Goal: Task Accomplishment & Management: Manage account settings

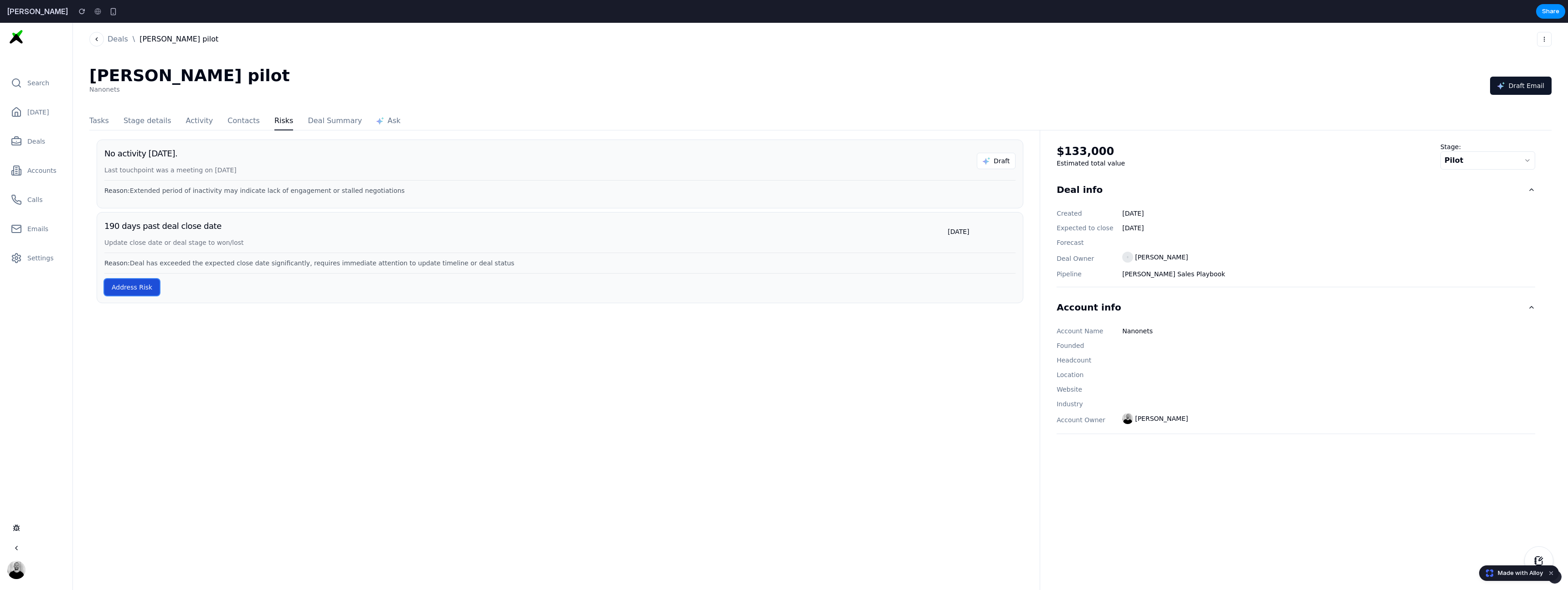
click at [152, 285] on button "Address Risk" at bounding box center [131, 287] width 55 height 16
click at [116, 352] on label "[PERSON_NAME] as Won" at bounding box center [559, 348] width 895 height 9
click at [971, 235] on div "[DATE]" at bounding box center [981, 231] width 68 height 9
click at [700, 482] on div "No activity [DATE]. Last touchpoint was a meeting on [DATE] Draft Reason: Exten…" at bounding box center [564, 316] width 950 height 353
click at [141, 343] on span "[PERSON_NAME] as Won" at bounding box center [161, 348] width 79 height 9
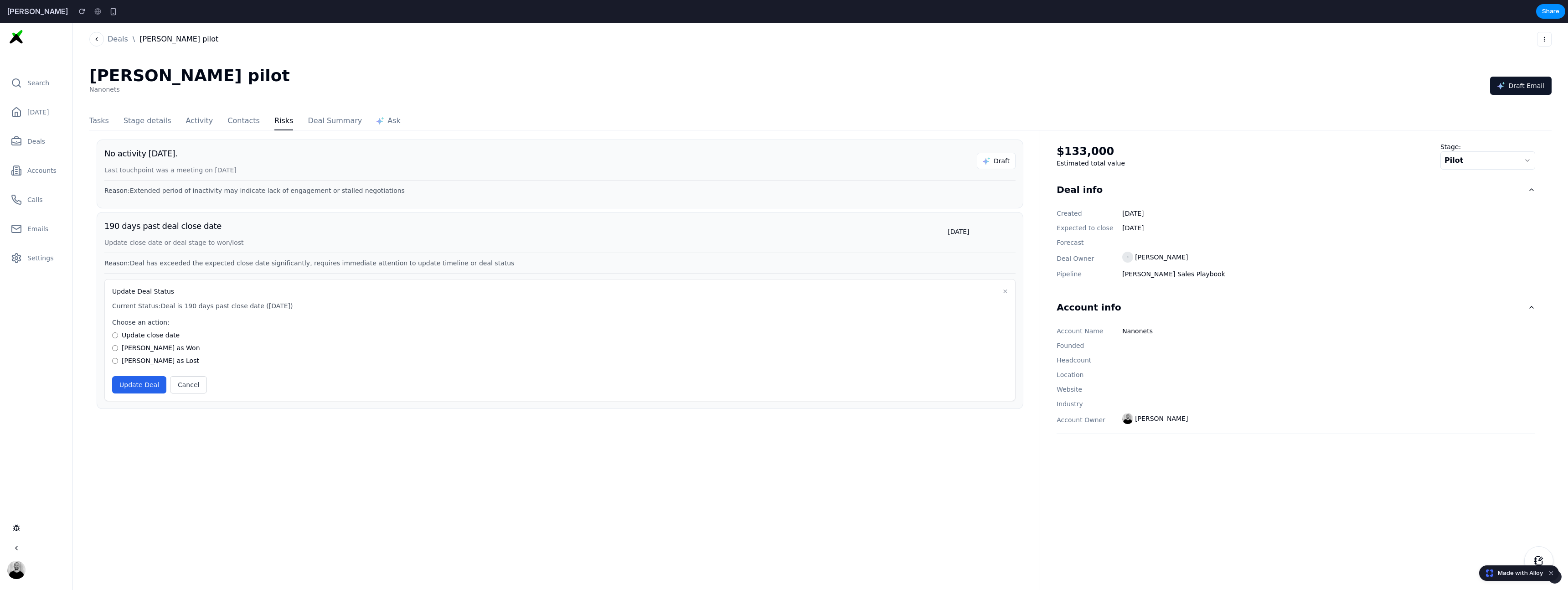
click at [123, 358] on span "[PERSON_NAME] as Lost" at bounding box center [160, 360] width 77 height 9
click at [138, 411] on div "No activity [DATE]. Last touchpoint was a meeting on [DATE] Draft Reason: Exten…" at bounding box center [564, 316] width 950 height 353
click at [158, 440] on div "No activity [DATE]. Last touchpoint was a meeting on [DATE] Draft Reason: Exten…" at bounding box center [564, 316] width 950 height 353
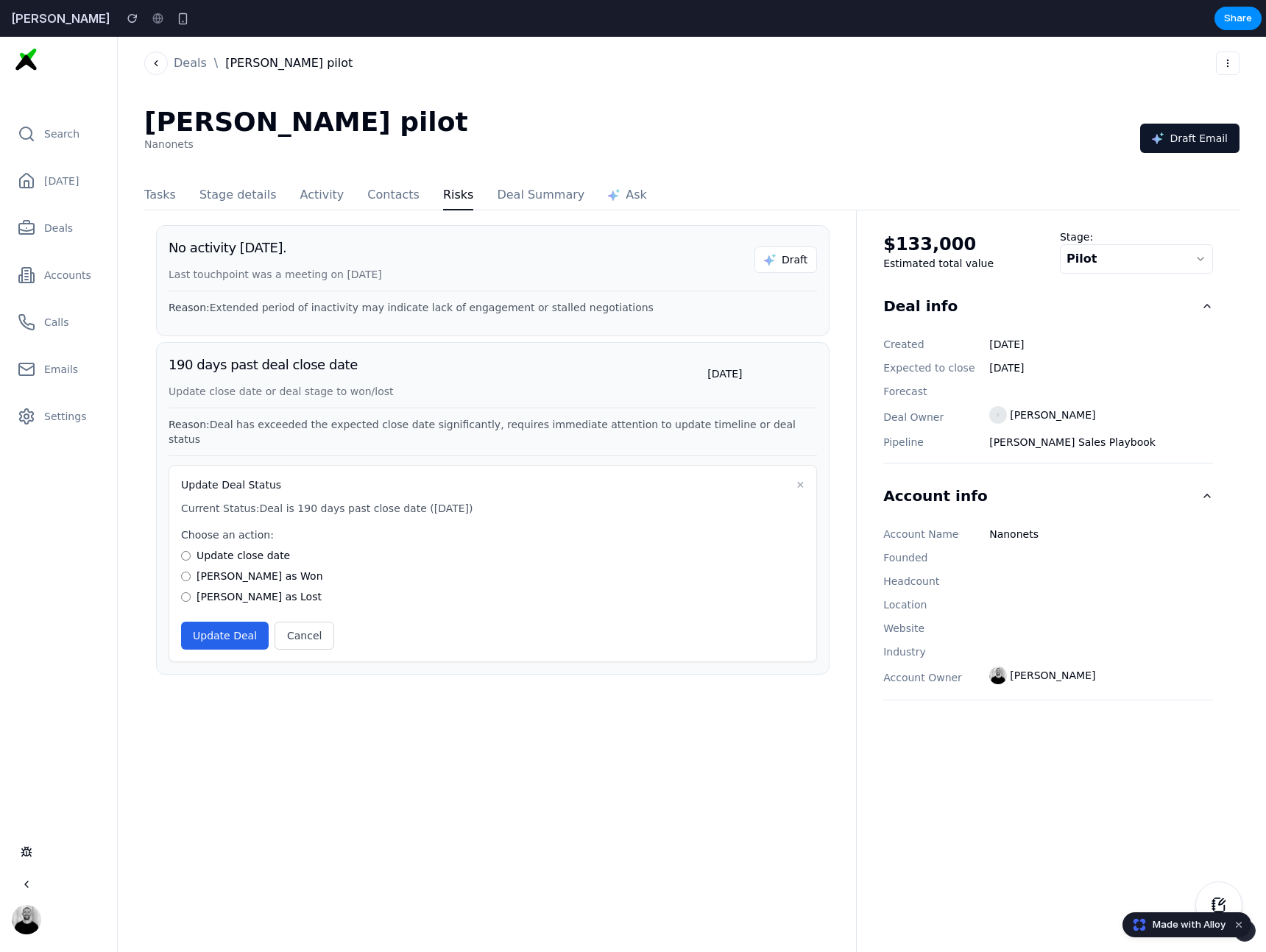
click at [857, 165] on div "[PERSON_NAME] pilot Nanonets Draft Email" at bounding box center [692, 138] width 1095 height 62
